Goal: Find contact information: Find contact information

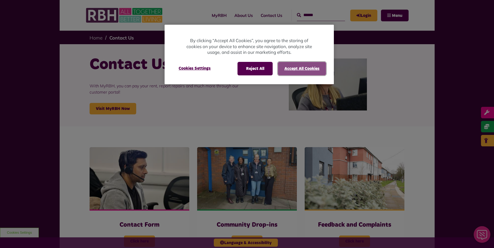
click at [294, 70] on button "Accept All Cookies" at bounding box center [302, 69] width 48 height 14
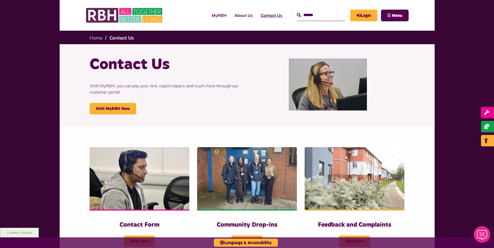
click at [265, 16] on link "Contact Us" at bounding box center [271, 15] width 29 height 14
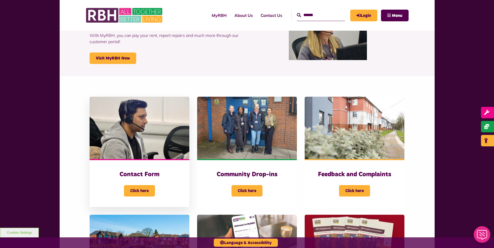
scroll to position [52, 0]
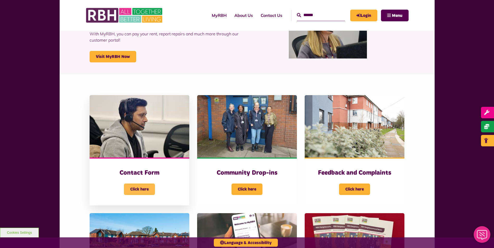
click at [147, 192] on span "Click here" at bounding box center [139, 189] width 31 height 11
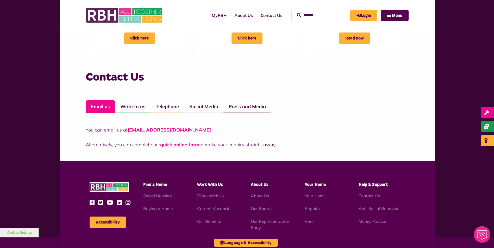
scroll to position [338, 0]
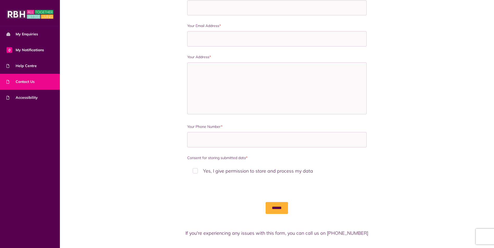
scroll to position [262, 0]
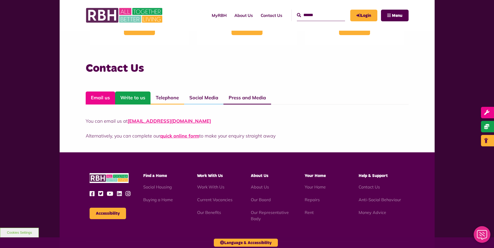
click at [126, 100] on link "Write to us" at bounding box center [132, 98] width 35 height 13
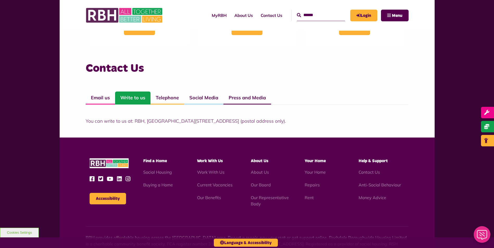
drag, startPoint x: 276, startPoint y: 122, endPoint x: 134, endPoint y: 122, distance: 141.8
click at [134, 122] on p "You can write to us at: RBH, [GEOGRAPHIC_DATA][STREET_ADDRESS] (postal address …" at bounding box center [247, 121] width 323 height 7
copy p "[STREET_ADDRESS]"
